Goal: Book appointment/travel/reservation

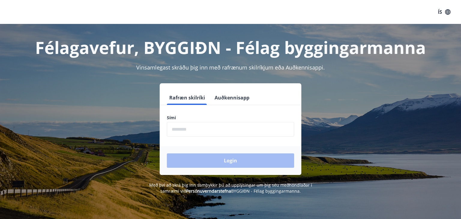
click at [188, 127] on input "phone" at bounding box center [230, 129] width 127 height 15
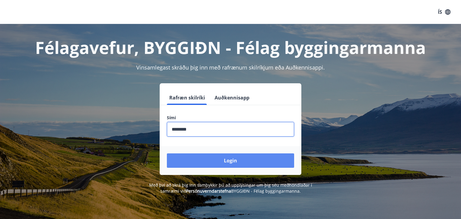
type input "********"
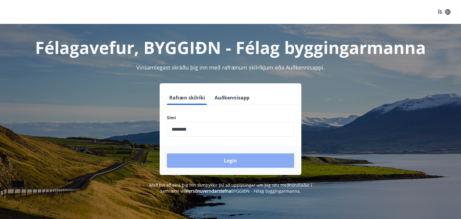
click at [204, 160] on button "Login" at bounding box center [230, 161] width 127 height 14
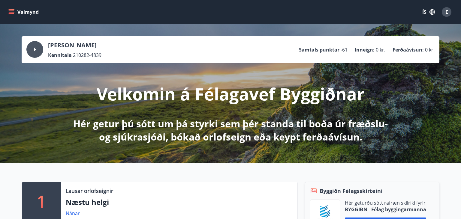
click at [22, 12] on button "Valmynd" at bounding box center [24, 12] width 34 height 11
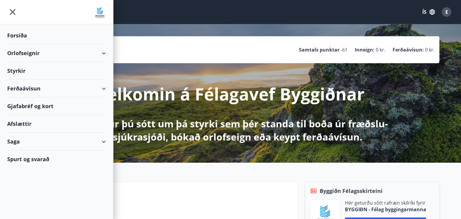
click at [105, 53] on div "Orlofseignir" at bounding box center [56, 53] width 99 height 18
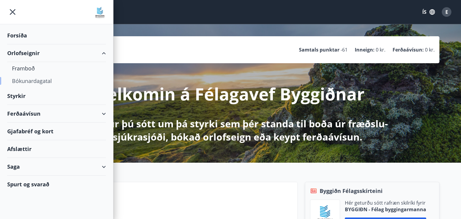
click at [46, 80] on div "Bókunardagatal" at bounding box center [56, 81] width 89 height 13
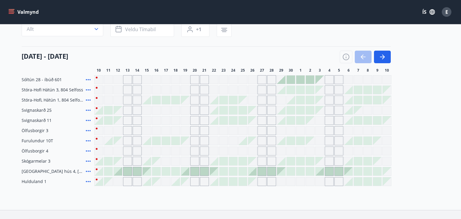
scroll to position [65, 0]
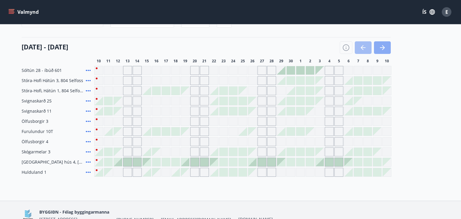
click at [381, 46] on icon "button" at bounding box center [382, 47] width 7 height 7
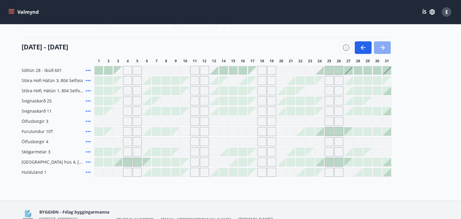
click at [379, 47] on icon "button" at bounding box center [382, 47] width 7 height 7
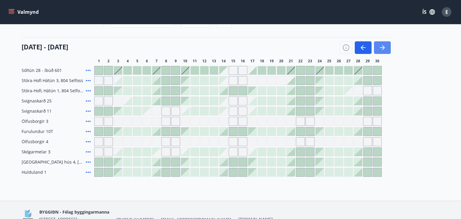
click at [383, 45] on icon "button" at bounding box center [382, 47] width 7 height 7
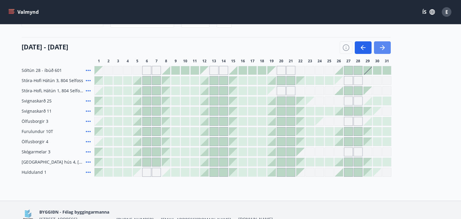
click at [379, 47] on button "button" at bounding box center [382, 47] width 17 height 13
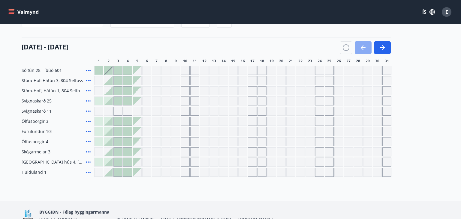
click at [363, 48] on icon "button" at bounding box center [363, 47] width 5 height 1
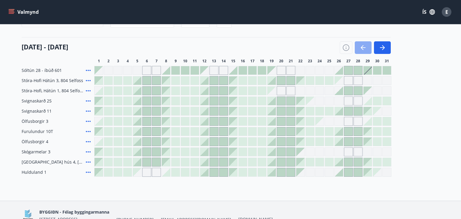
click at [366, 48] on icon "button" at bounding box center [363, 47] width 7 height 7
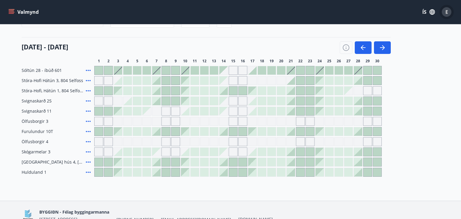
click at [450, 12] on div "E" at bounding box center [447, 12] width 10 height 10
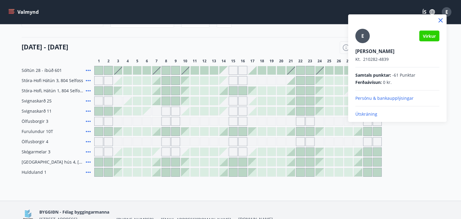
click at [366, 115] on p "Útskráning" at bounding box center [397, 114] width 84 height 6
